Goal: Purchase product/service

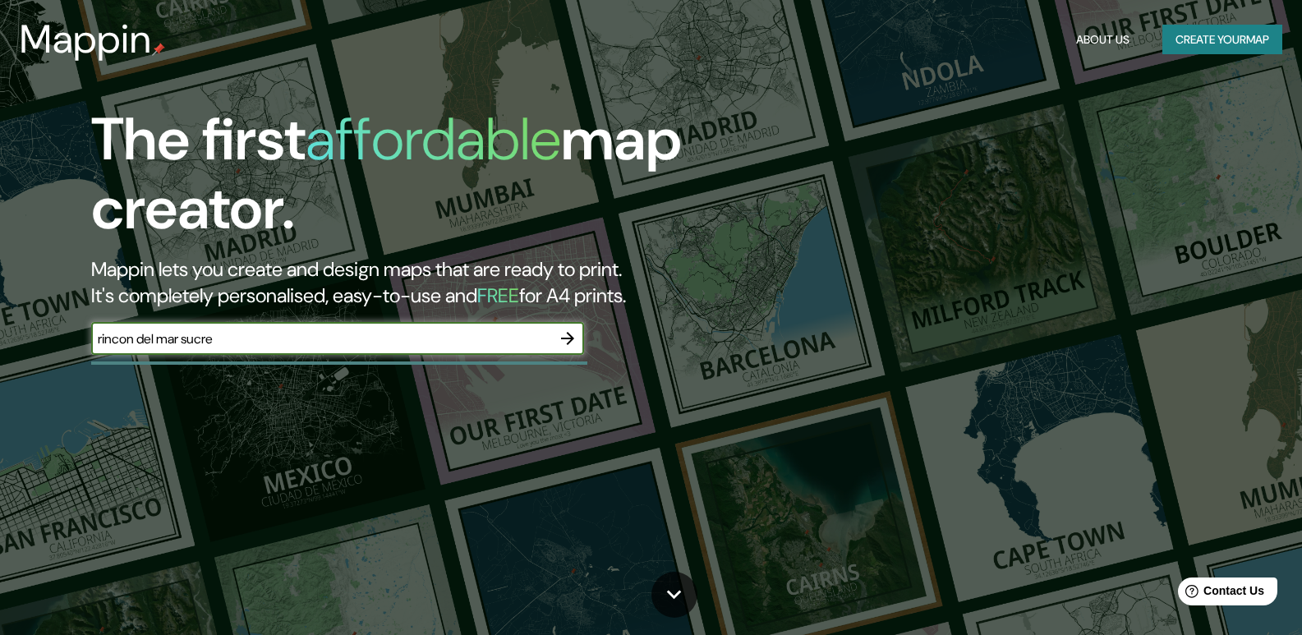
type input "rincon del mar sucre"
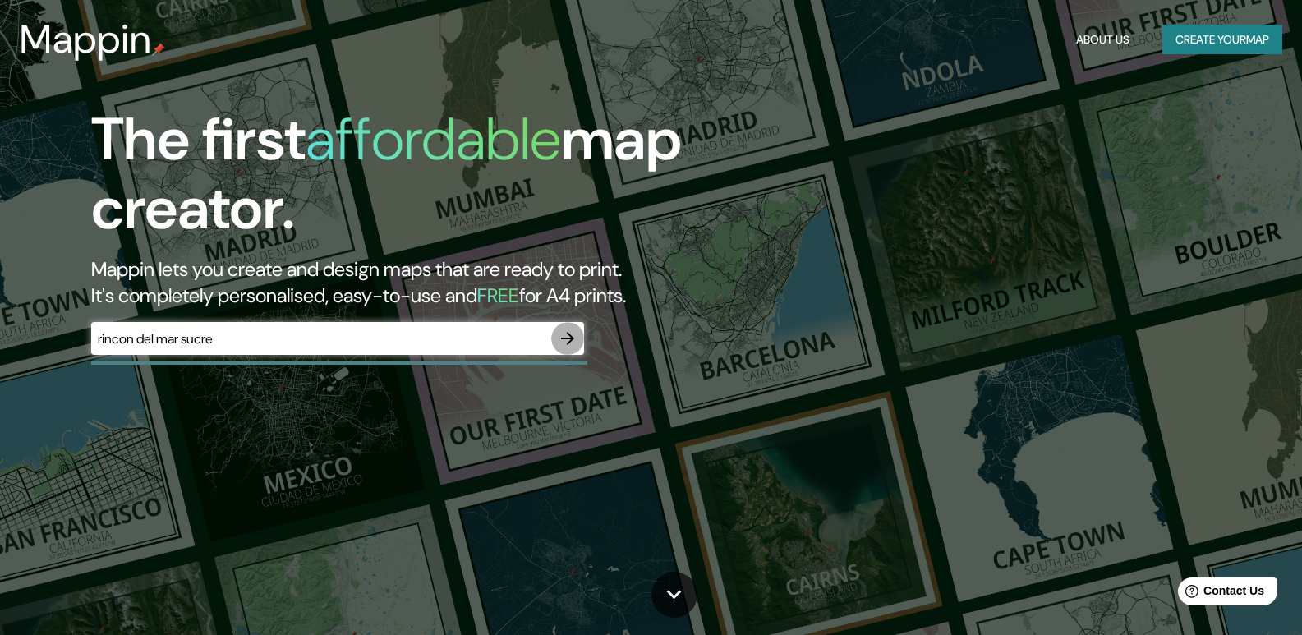
click at [568, 339] on icon "button" at bounding box center [567, 338] width 13 height 13
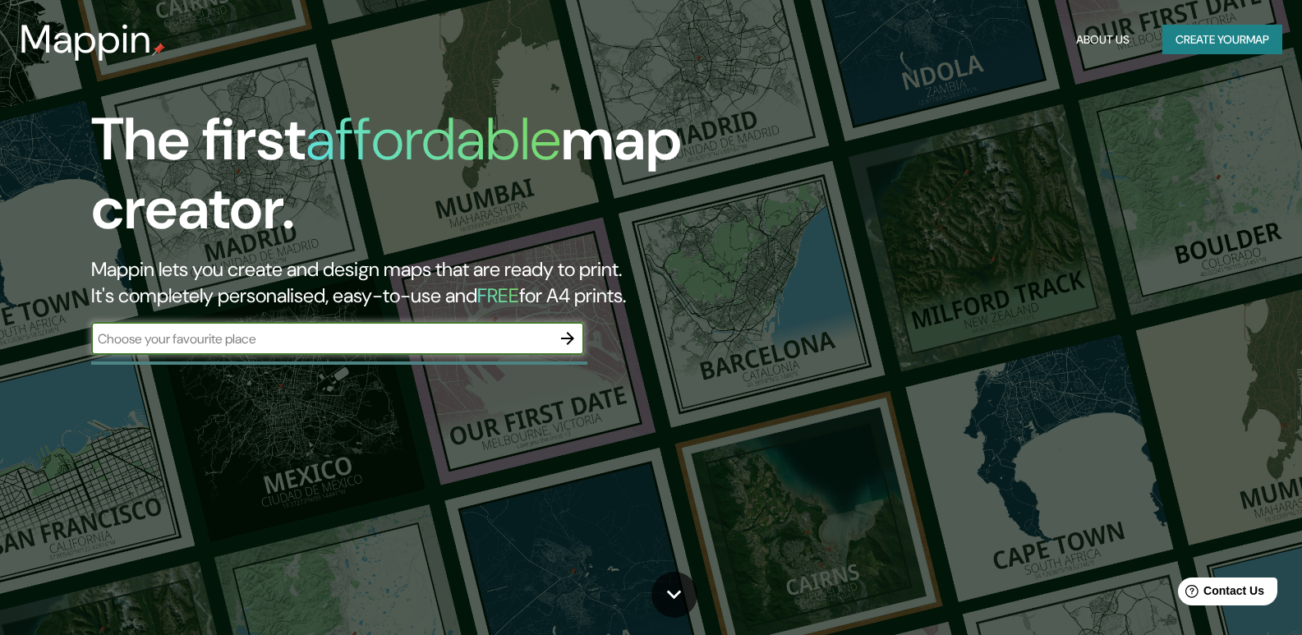
click at [266, 344] on input "text" at bounding box center [321, 338] width 460 height 19
type input "san onofre sucre [GEOGRAPHIC_DATA]"
click at [564, 337] on icon "button" at bounding box center [568, 339] width 20 height 20
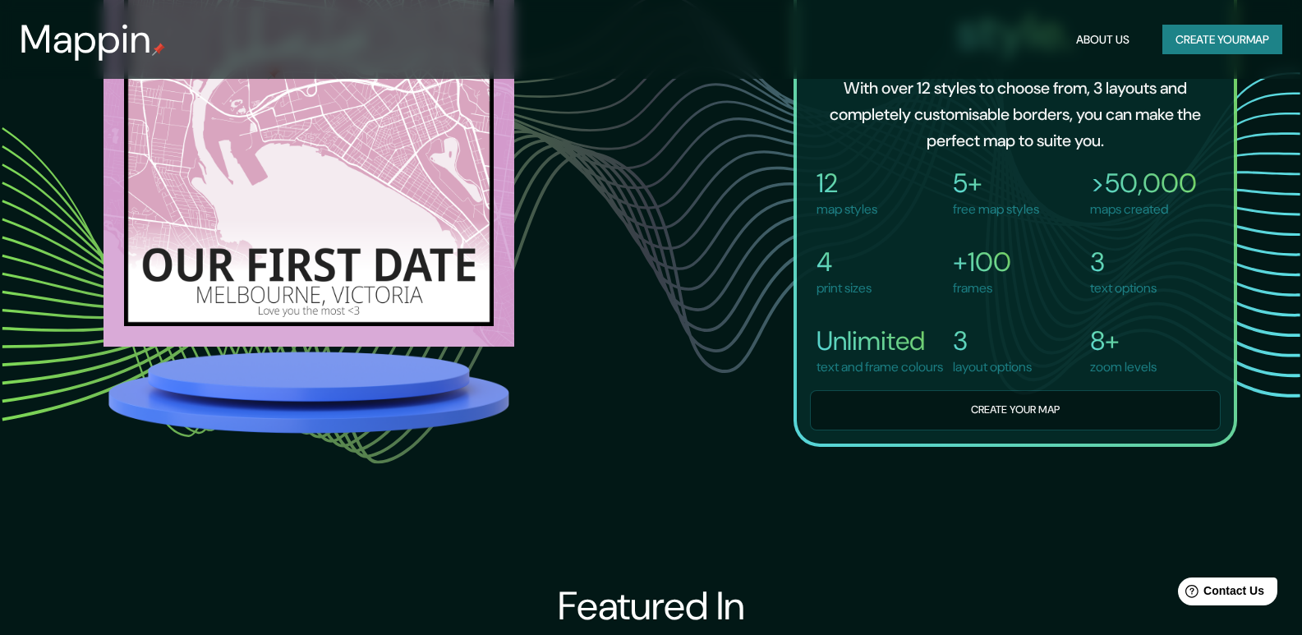
scroll to position [1479, 0]
